Goal: Task Accomplishment & Management: Use online tool/utility

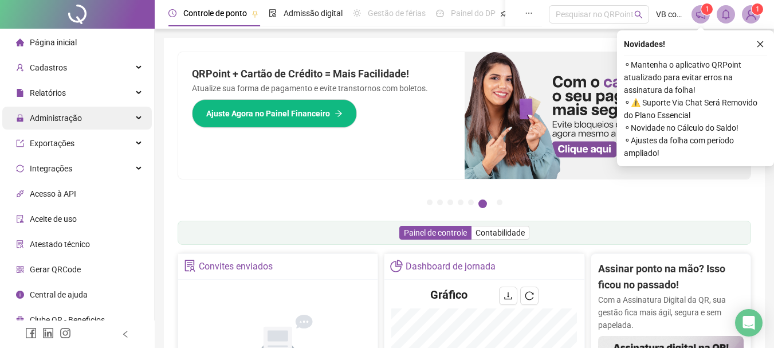
click at [78, 120] on span "Administração" at bounding box center [56, 117] width 52 height 9
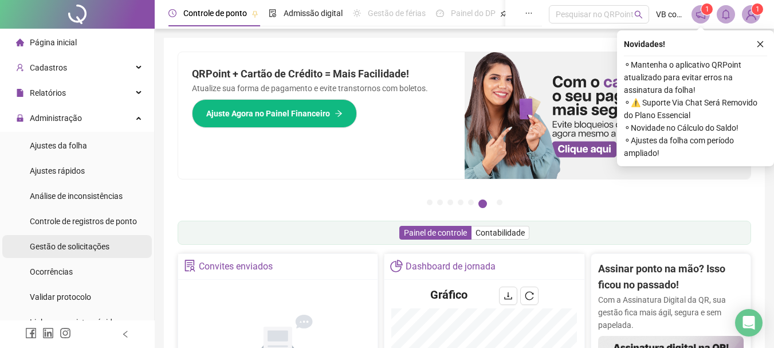
click at [84, 247] on span "Gestão de solicitações" at bounding box center [70, 246] width 80 height 9
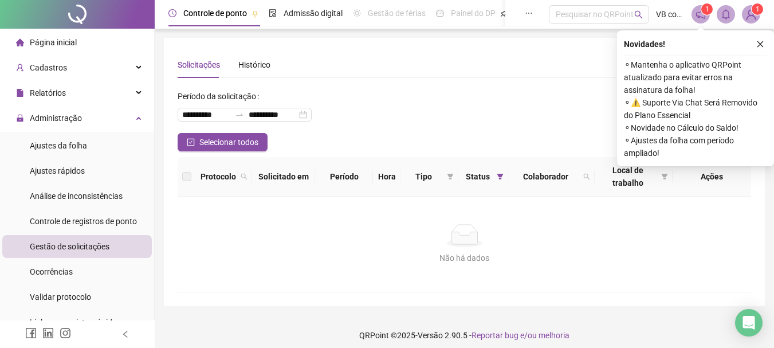
drag, startPoint x: 764, startPoint y: 50, endPoint x: 727, endPoint y: 72, distance: 43.4
click at [764, 49] on button "button" at bounding box center [760, 44] width 14 height 14
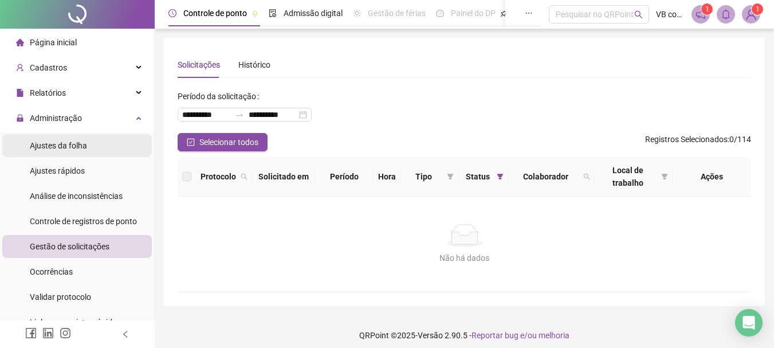
click at [79, 143] on span "Ajustes da folha" at bounding box center [58, 145] width 57 height 9
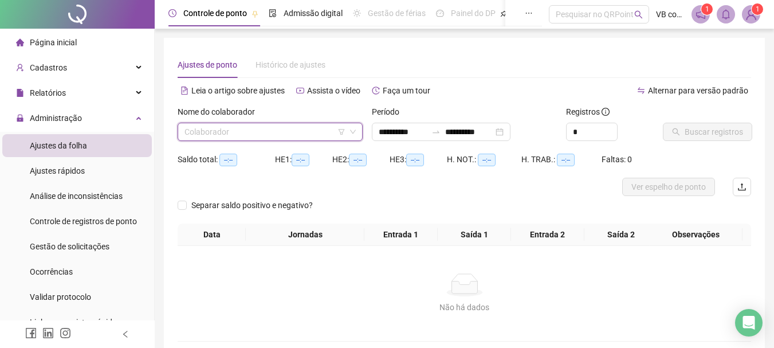
click at [203, 128] on input "search" at bounding box center [264, 131] width 161 height 17
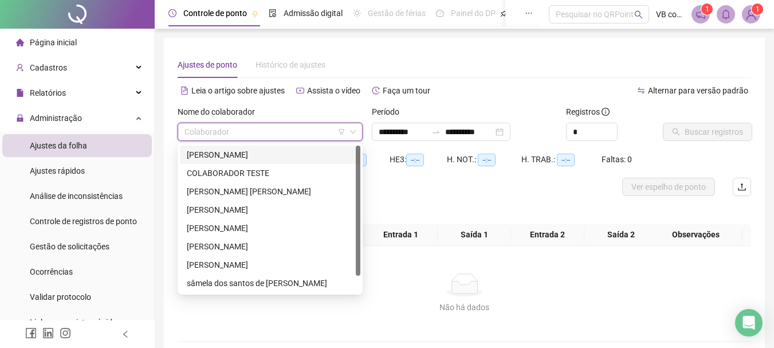
click at [211, 160] on div "[PERSON_NAME]" at bounding box center [270, 154] width 167 height 13
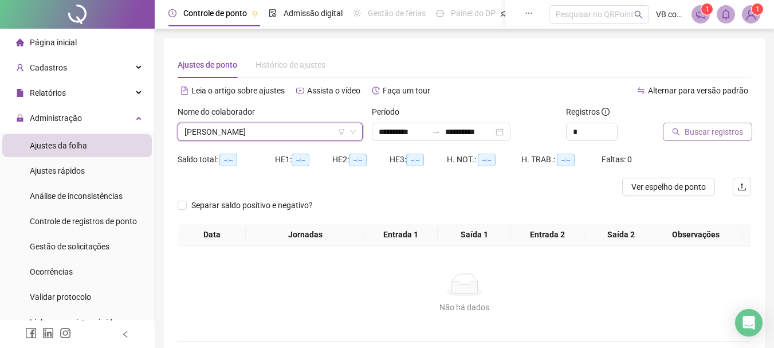
click at [712, 132] on span "Buscar registros" at bounding box center [713, 131] width 58 height 13
